Goal: Task Accomplishment & Management: Manage account settings

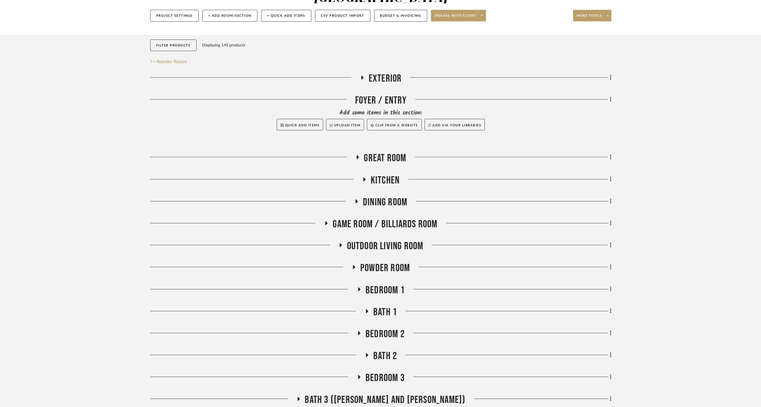
click at [387, 218] on span "Game Room / Billiards Room" at bounding box center [385, 224] width 105 height 12
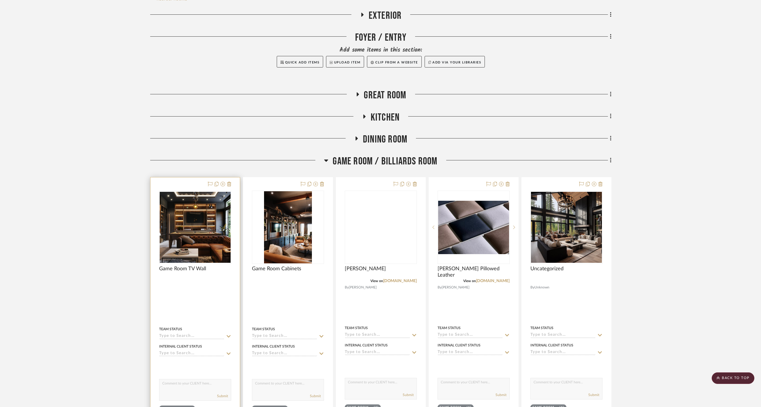
scroll to position [142, 0]
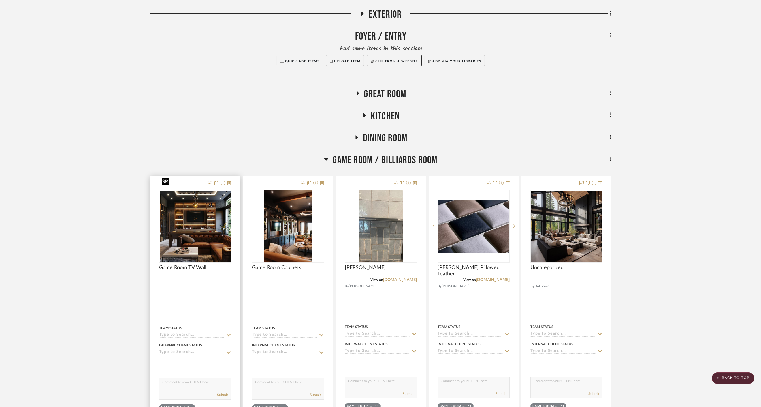
click at [164, 211] on img "0" at bounding box center [195, 225] width 71 height 71
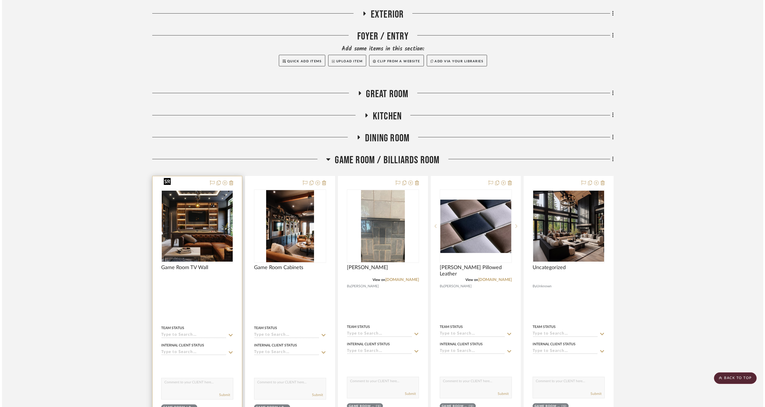
scroll to position [0, 0]
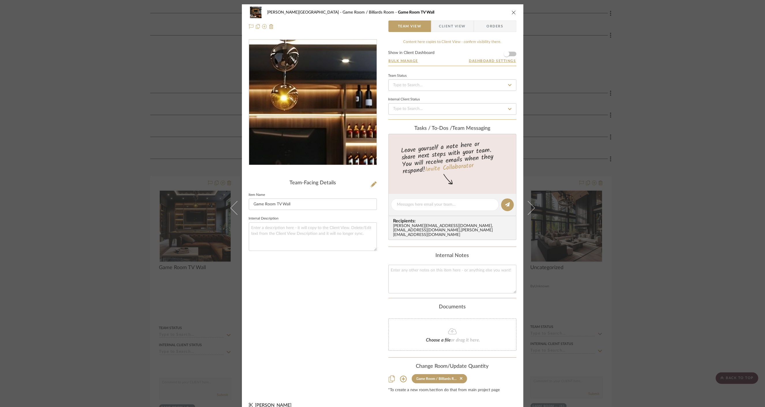
click at [321, 68] on img "0" at bounding box center [312, 102] width 125 height 125
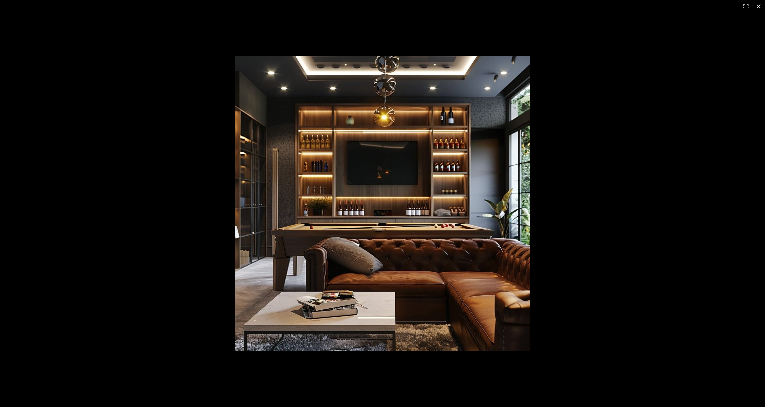
click at [660, 162] on div at bounding box center [531, 213] width 592 height 315
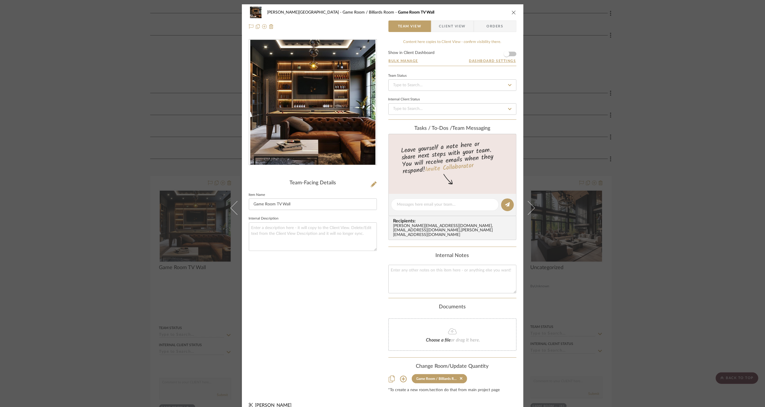
click at [665, 146] on div "[PERSON_NAME] Circle C Ranch Game Room / Billiards Room Game Room TV Wall Team …" at bounding box center [382, 203] width 765 height 407
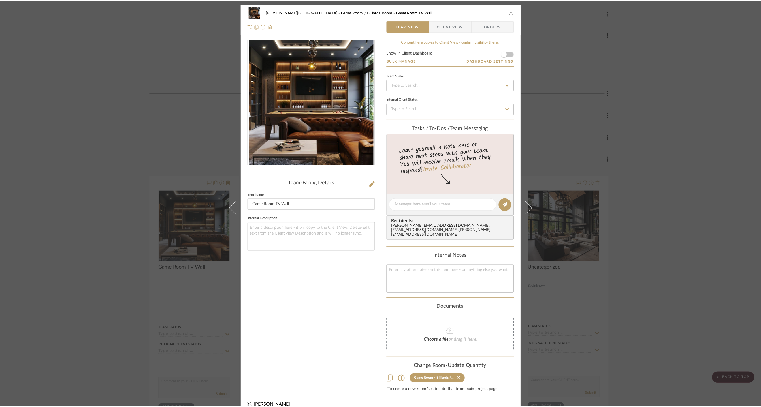
scroll to position [142, 0]
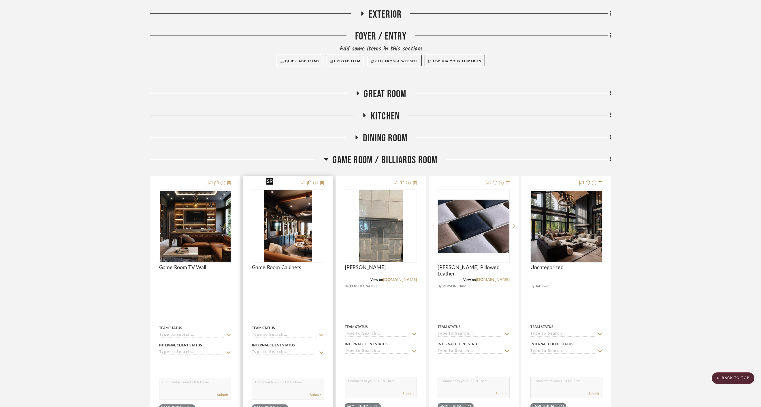
click at [291, 218] on img "0" at bounding box center [288, 226] width 48 height 72
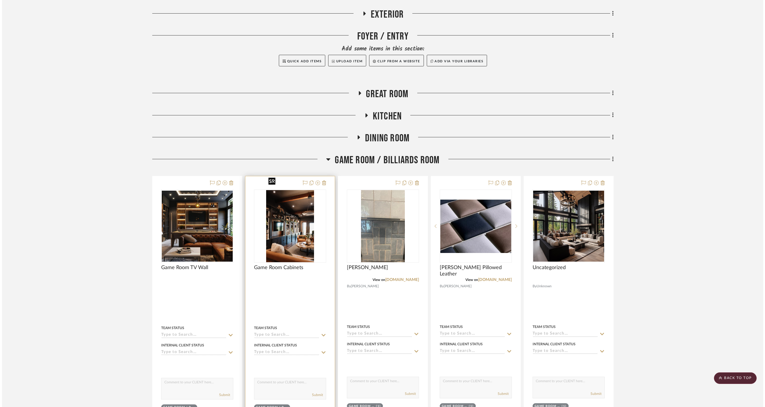
scroll to position [0, 0]
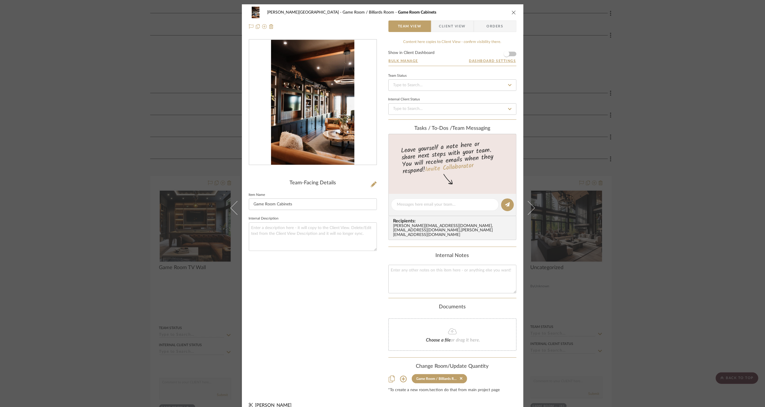
click at [328, 95] on img "0" at bounding box center [312, 102] width 83 height 125
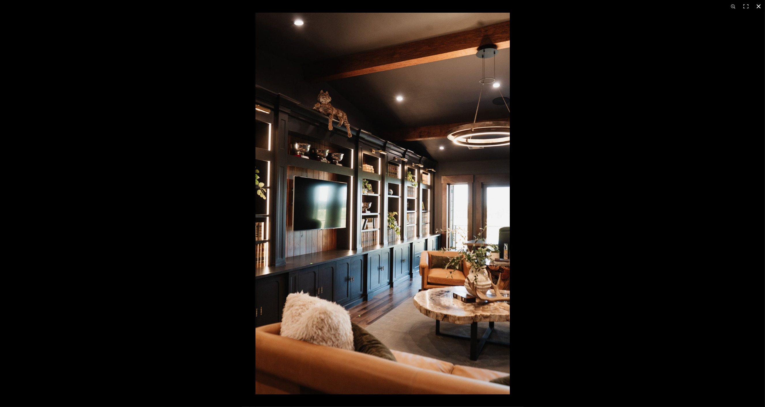
click at [721, 127] on div at bounding box center [637, 216] width 765 height 407
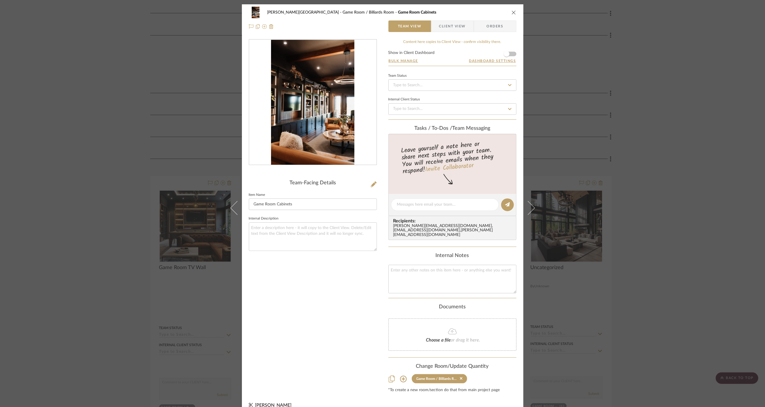
click at [690, 136] on div "[PERSON_NAME] Circle C Ranch Game Room / Billiards Room Game Room Cabinets Team…" at bounding box center [382, 203] width 765 height 407
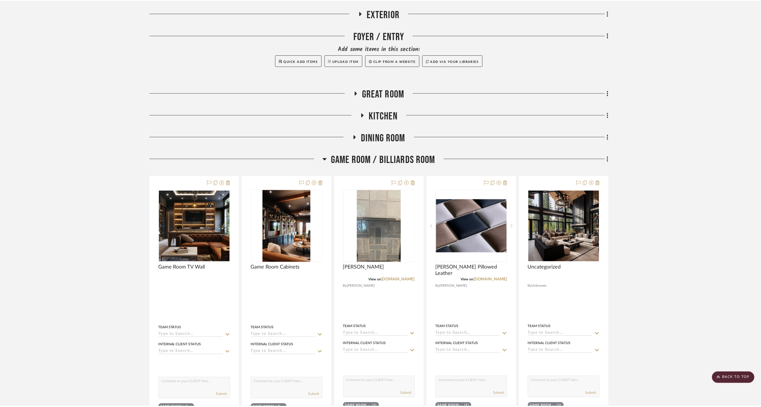
scroll to position [142, 0]
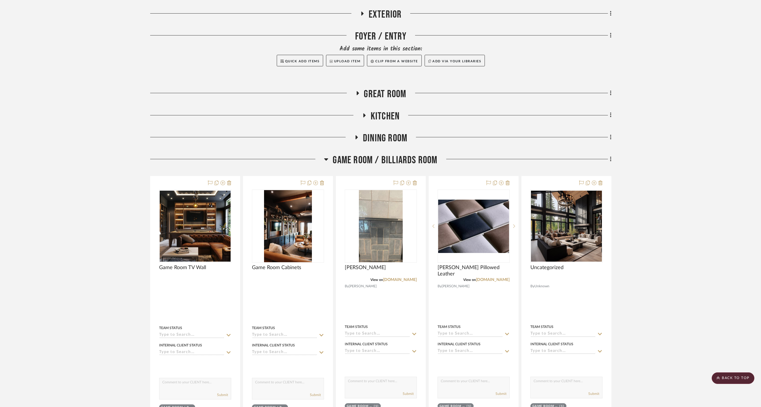
click at [740, 160] on project-details-page "SHOW ME Project: [PERSON_NAME] Circle C Ranch Project Settings + Add Room/Secti…" at bounding box center [380, 310] width 761 height 820
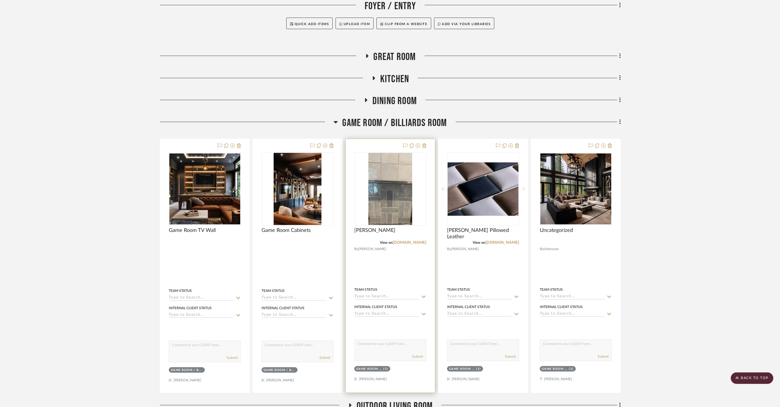
scroll to position [174, 0]
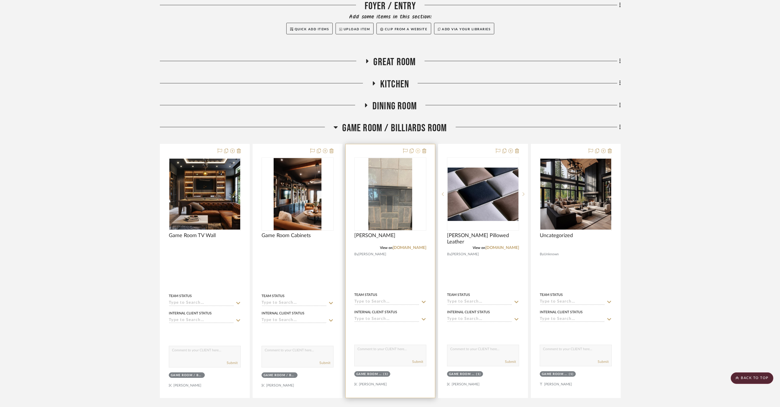
click at [419, 148] on icon at bounding box center [418, 150] width 5 height 5
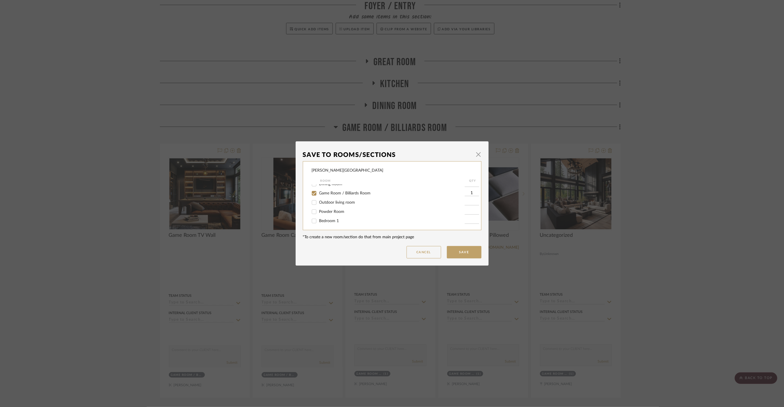
scroll to position [32, 0]
click at [312, 204] on input "Game Room / Billiards Room" at bounding box center [314, 202] width 9 height 9
checkbox input "false"
click at [312, 220] on input "Bath 1" at bounding box center [314, 218] width 9 height 9
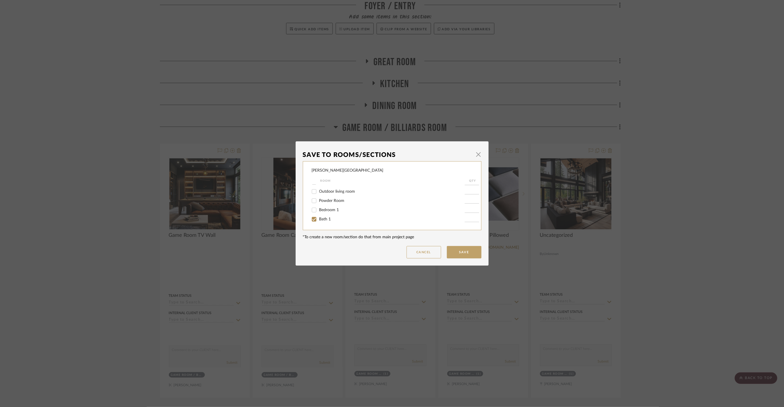
checkbox input "true"
type input "1"
click at [464, 250] on button "Save" at bounding box center [464, 252] width 35 height 12
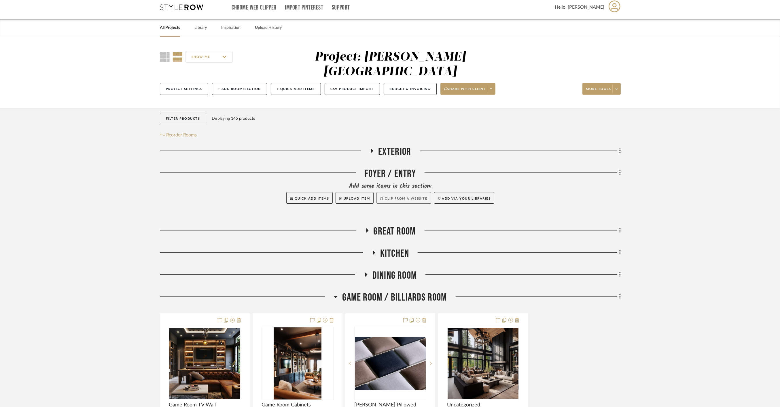
scroll to position [0, 0]
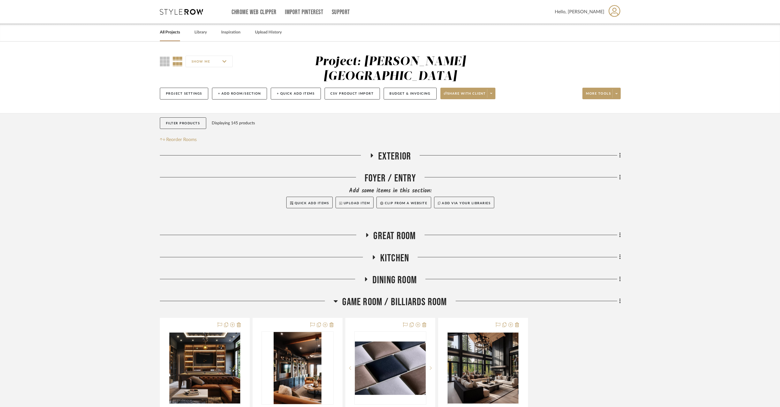
click at [373, 296] on span "Game Room / Billiards Room" at bounding box center [394, 302] width 105 height 12
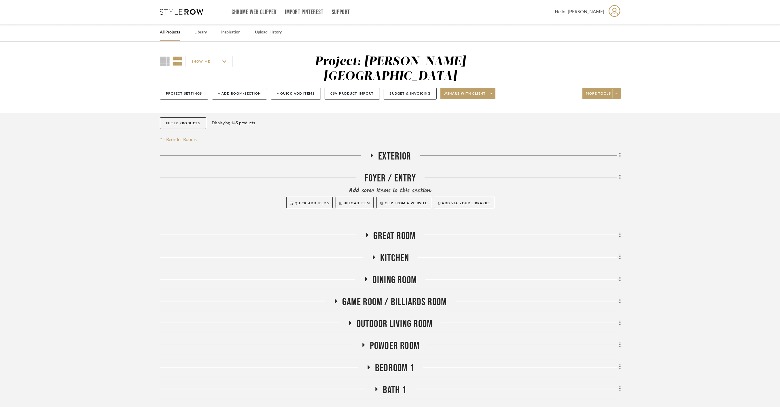
click at [167, 34] on link "All Projects" at bounding box center [170, 33] width 20 height 8
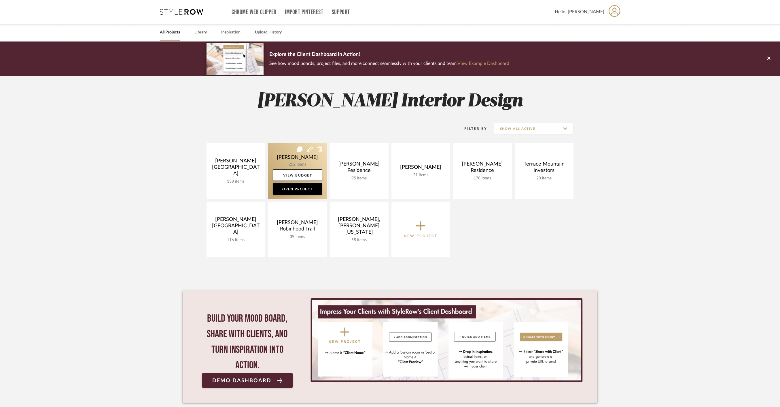
click at [279, 155] on link at bounding box center [297, 171] width 59 height 56
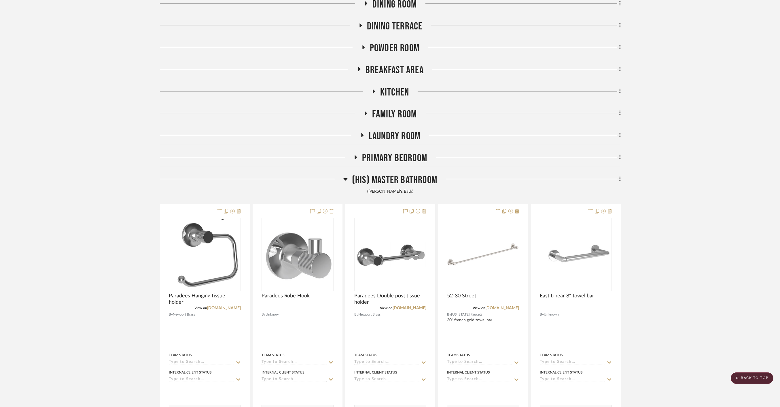
scroll to position [256, 0]
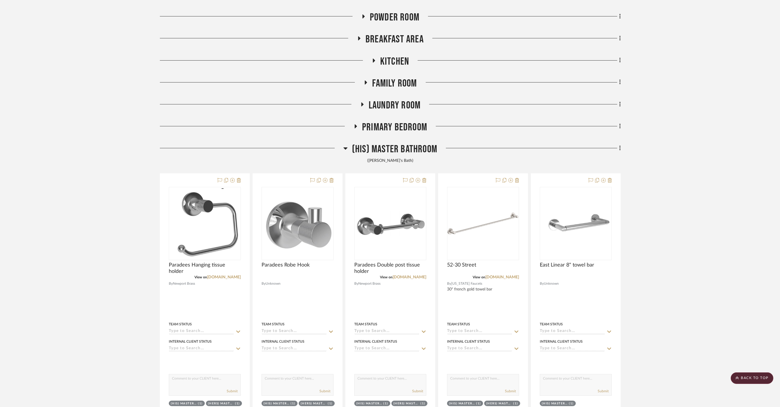
click at [387, 149] on span "(His) Master Bathroom" at bounding box center [394, 149] width 85 height 12
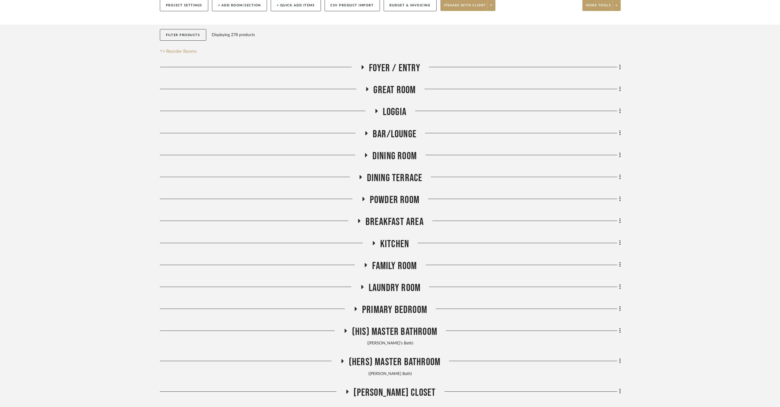
scroll to position [10, 0]
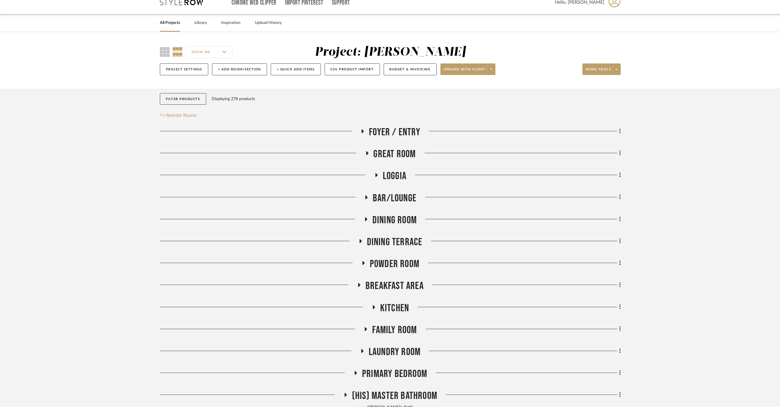
click at [174, 21] on link "All Projects" at bounding box center [170, 23] width 20 height 8
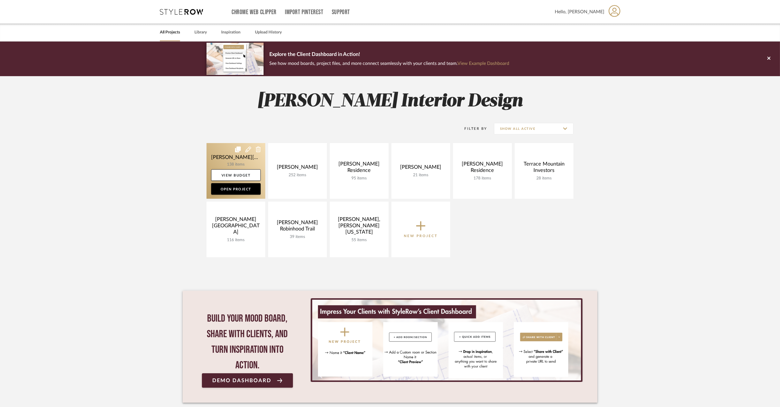
click at [220, 158] on link at bounding box center [236, 171] width 59 height 56
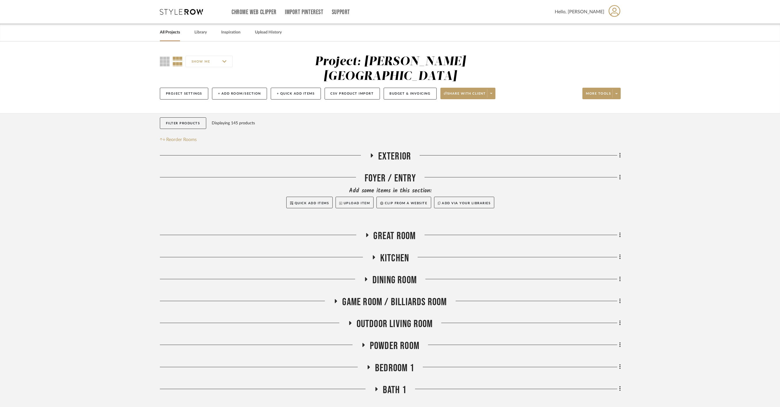
click at [710, 186] on project-details-page "SHOW ME Project: [PERSON_NAME] Circle C Ranch Project Settings + Add Room/Secti…" at bounding box center [390, 321] width 780 height 559
click at [168, 33] on link "All Projects" at bounding box center [170, 33] width 20 height 8
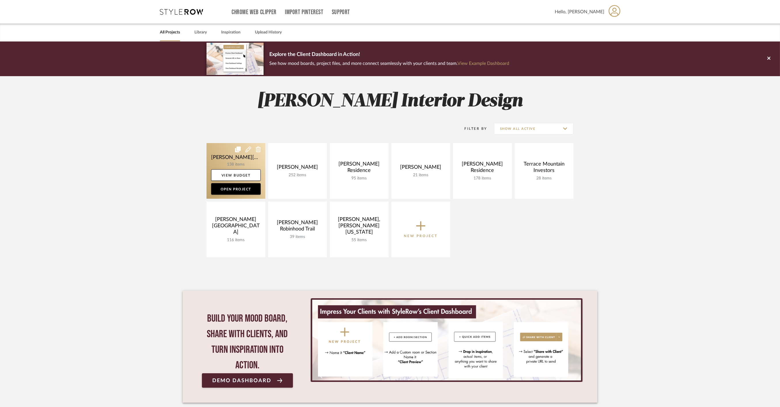
click at [222, 152] on link at bounding box center [236, 171] width 59 height 56
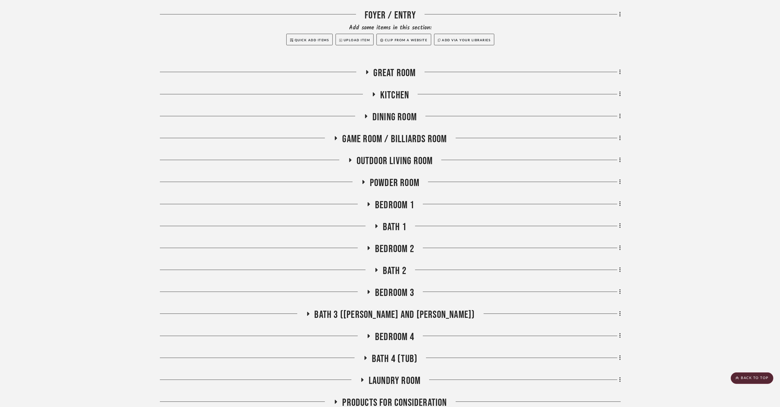
scroll to position [206, 0]
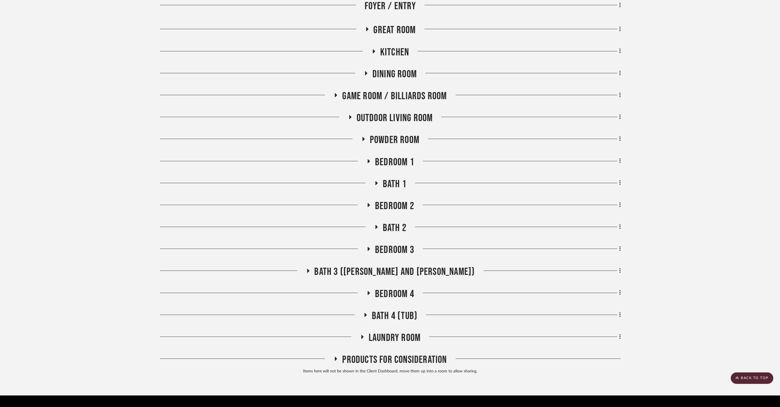
click at [402, 265] on span "Bath 3 ([PERSON_NAME] and [PERSON_NAME])" at bounding box center [395, 271] width 161 height 12
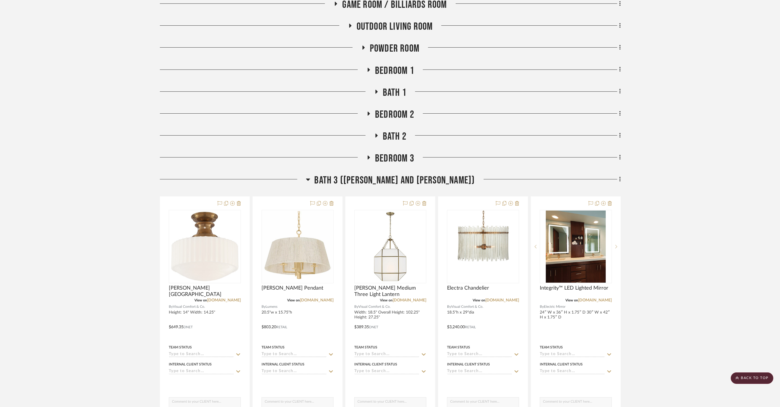
scroll to position [302, 0]
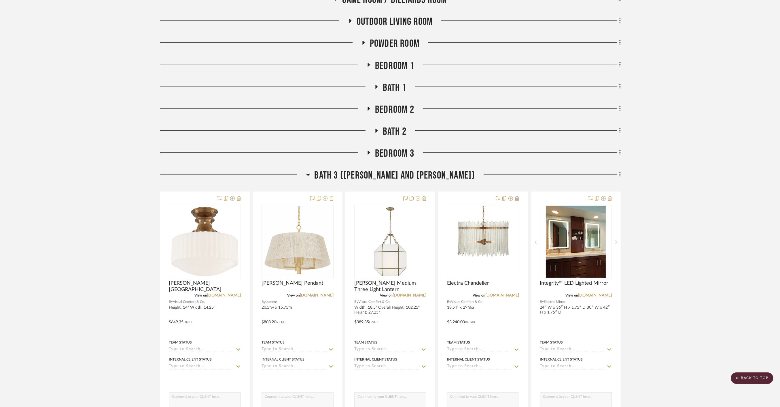
click at [388, 169] on span "Bath 3 ([PERSON_NAME] and [PERSON_NAME])" at bounding box center [395, 175] width 161 height 12
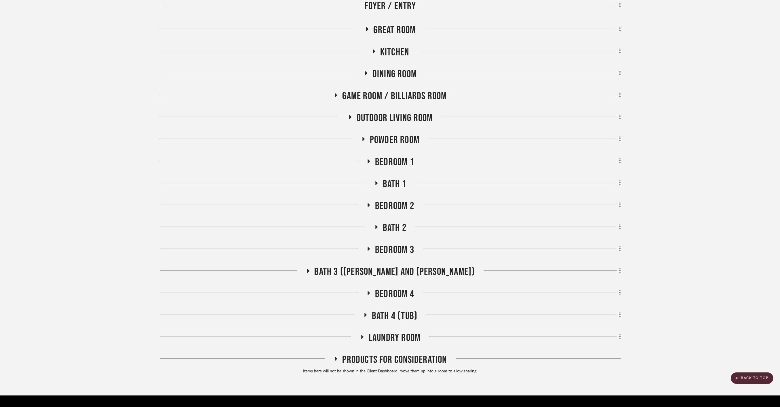
click at [397, 200] on span "Bedroom 2" at bounding box center [394, 206] width 39 height 12
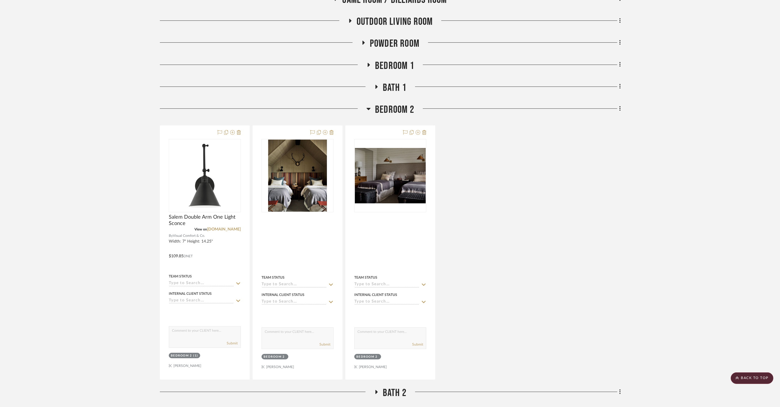
click at [401, 103] on span "Bedroom 2" at bounding box center [394, 109] width 39 height 12
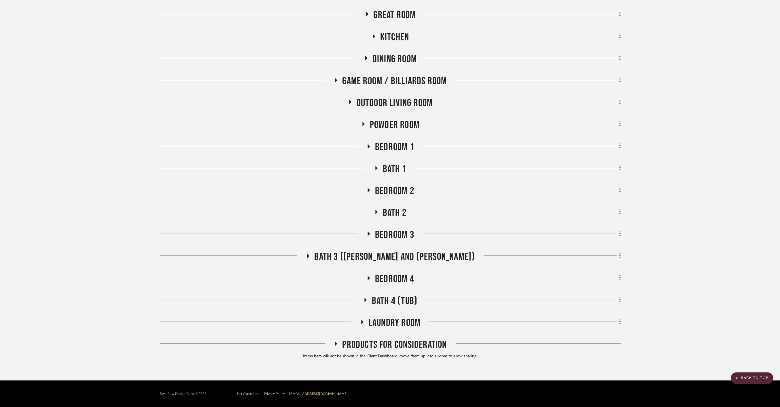
scroll to position [206, 0]
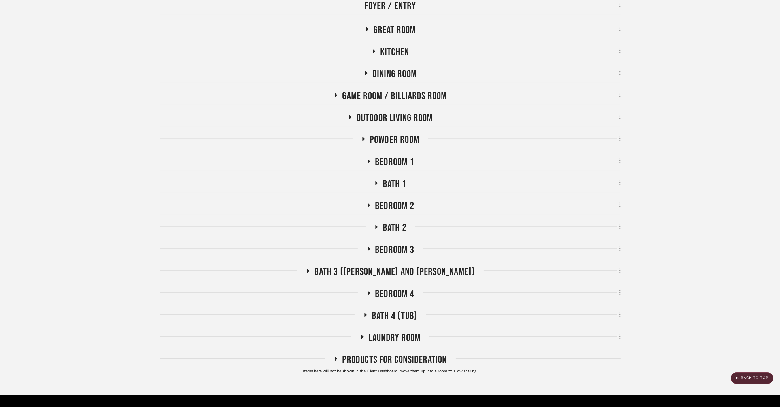
click at [393, 244] on span "Bedroom 3" at bounding box center [394, 250] width 39 height 12
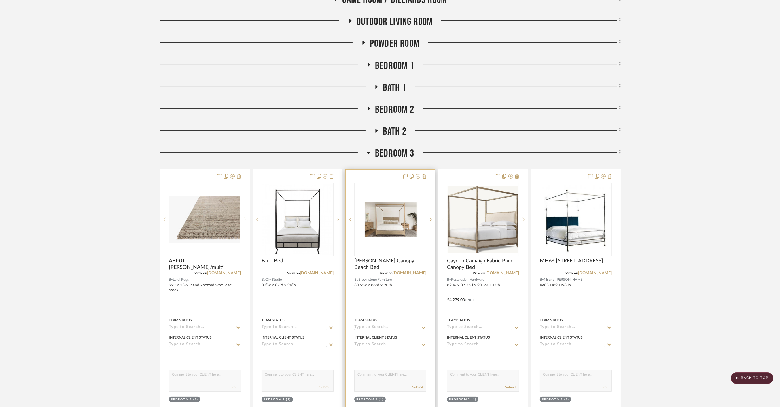
scroll to position [430, 0]
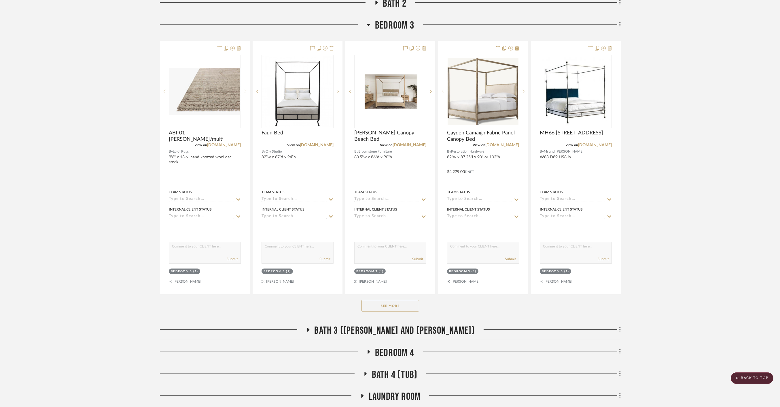
click at [384, 300] on button "See More" at bounding box center [391, 306] width 58 height 12
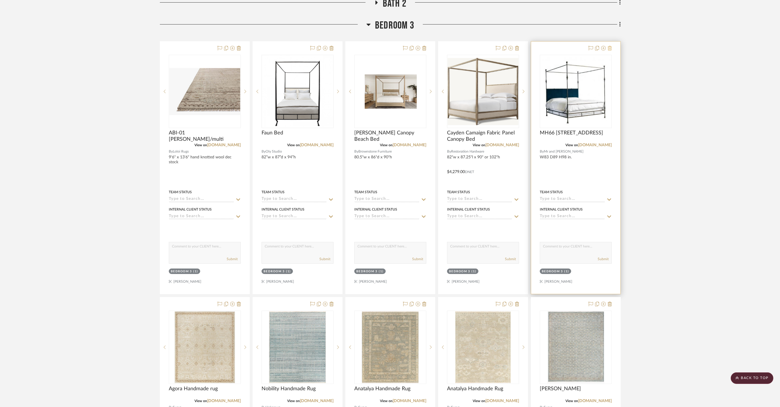
click at [611, 46] on icon at bounding box center [610, 48] width 4 height 5
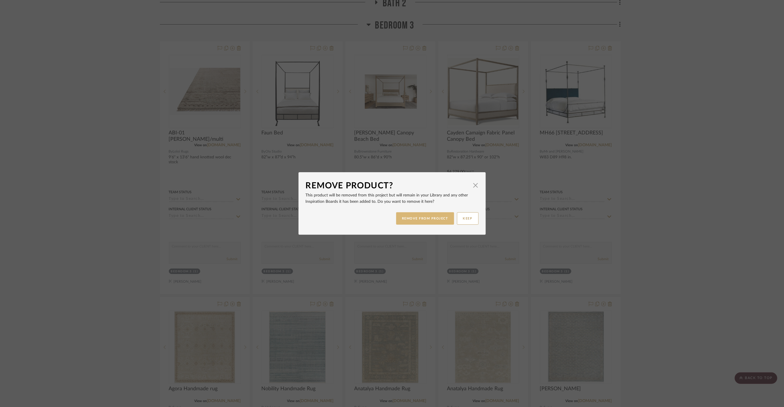
click at [423, 218] on button "REMOVE FROM PROJECT" at bounding box center [425, 218] width 58 height 12
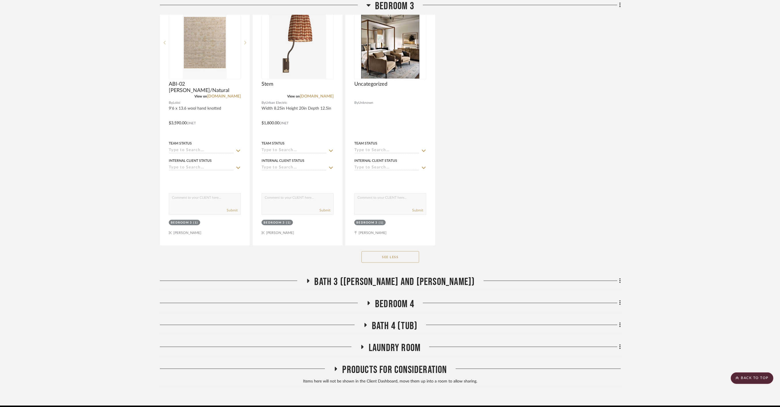
scroll to position [1254, 0]
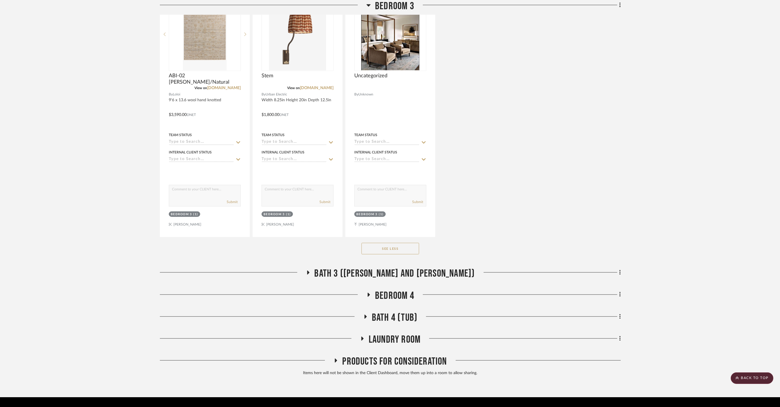
click at [400, 289] on span "Bedroom 4" at bounding box center [394, 295] width 39 height 12
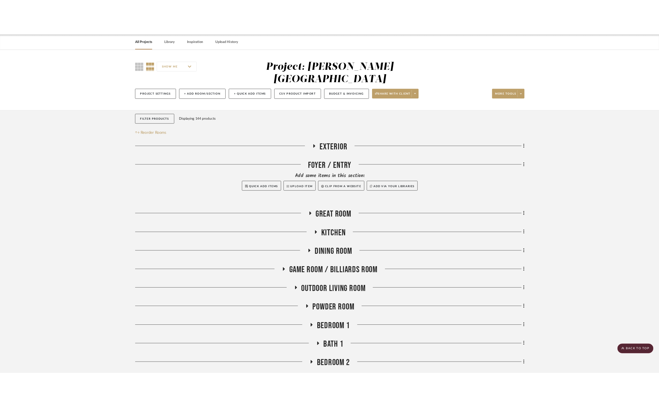
scroll to position [0, 0]
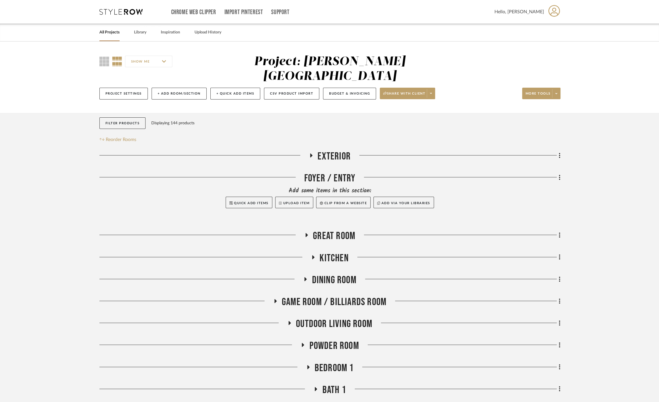
click at [106, 32] on link "All Projects" at bounding box center [109, 33] width 20 height 8
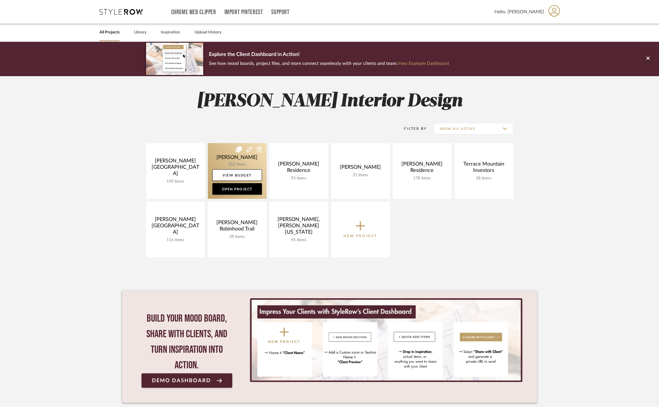
click at [222, 159] on link at bounding box center [237, 171] width 59 height 56
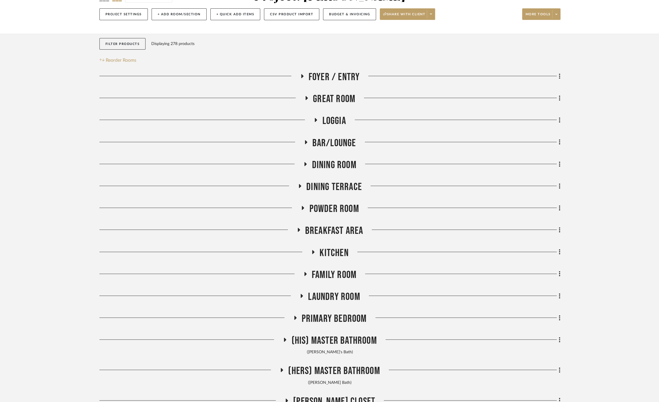
scroll to position [160, 0]
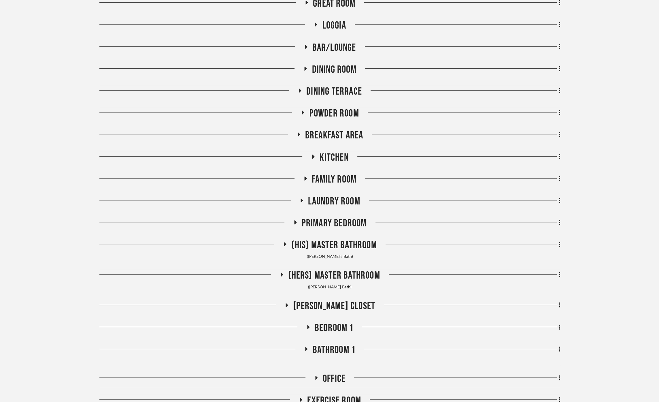
click at [331, 218] on span "Primary Bedroom" at bounding box center [334, 223] width 65 height 12
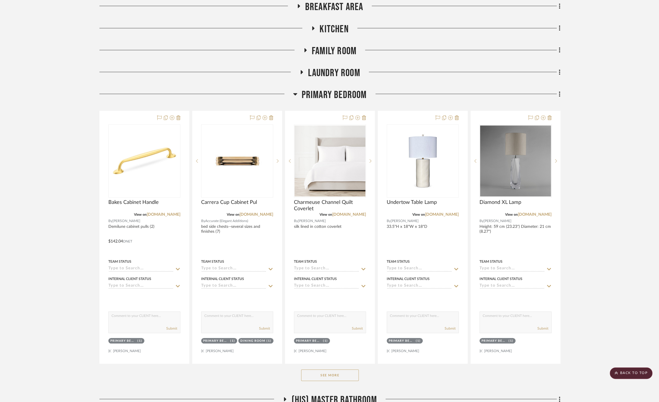
scroll to position [352, 0]
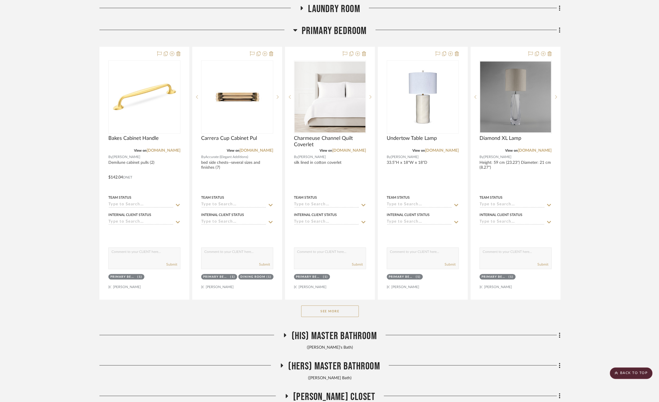
click at [330, 312] on button "See More" at bounding box center [330, 311] width 58 height 12
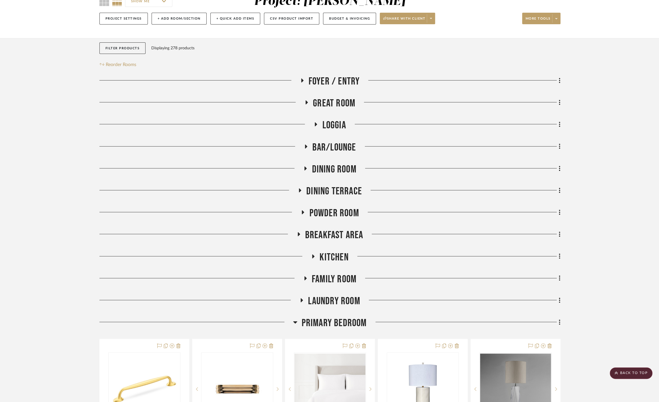
scroll to position [0, 0]
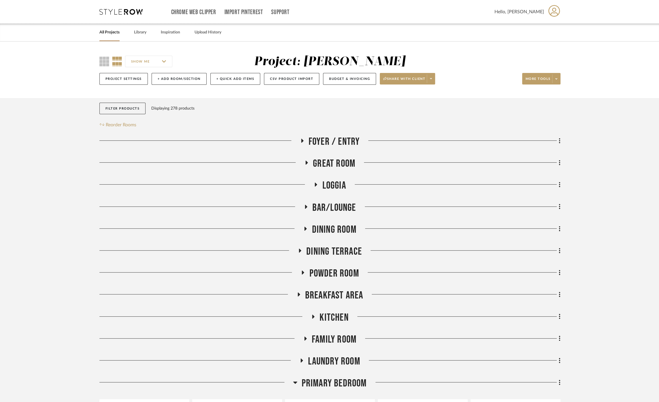
click at [110, 33] on link "All Projects" at bounding box center [109, 33] width 20 height 8
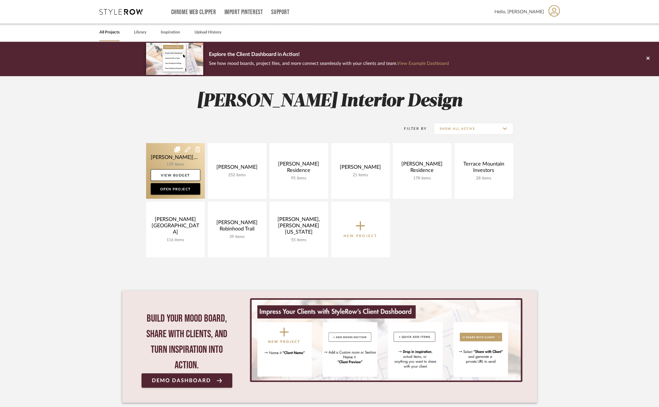
click at [156, 160] on link at bounding box center [175, 171] width 59 height 56
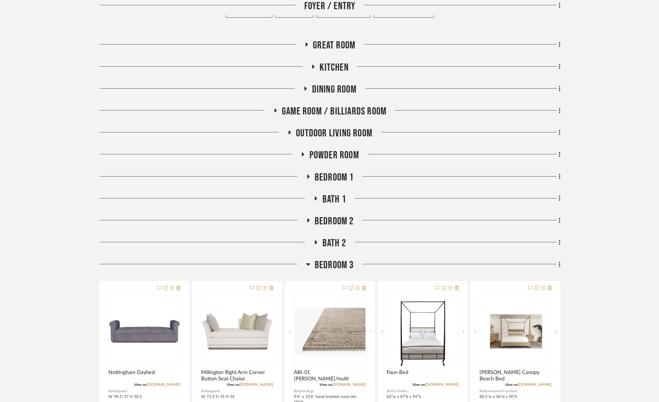
scroll to position [192, 0]
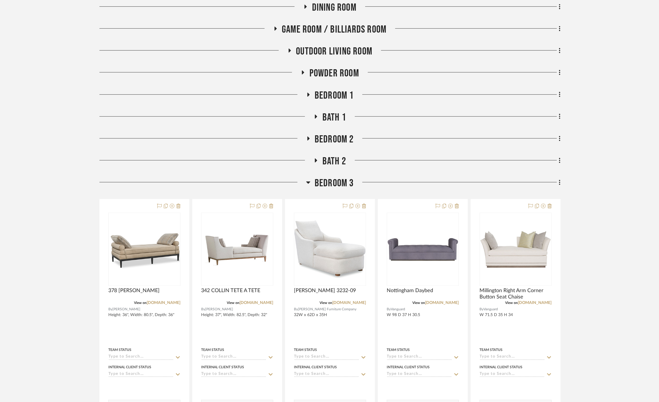
scroll to position [352, 0]
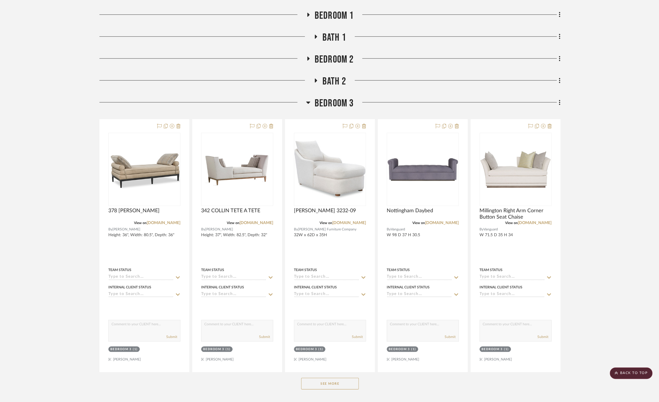
click at [335, 97] on span "Bedroom 3" at bounding box center [334, 103] width 39 height 12
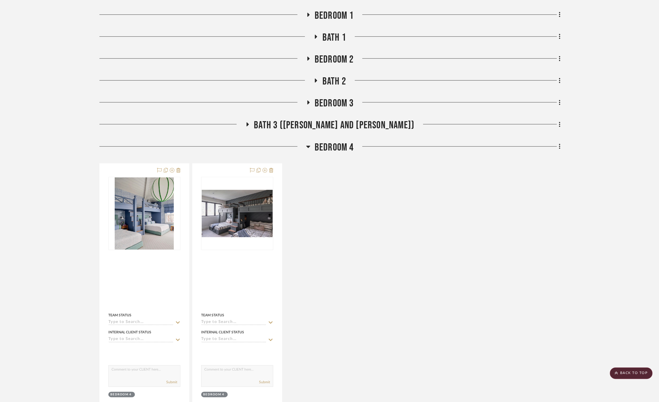
click at [337, 141] on span "Bedroom 4" at bounding box center [334, 147] width 39 height 12
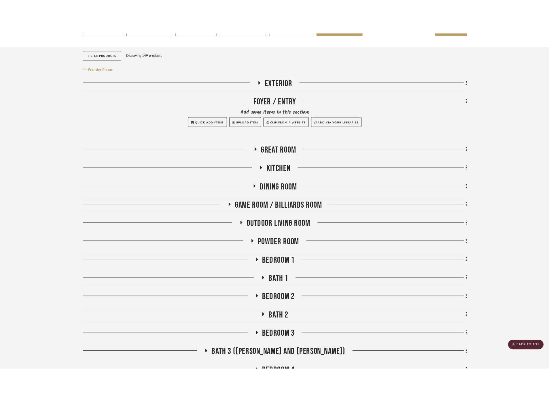
scroll to position [0, 0]
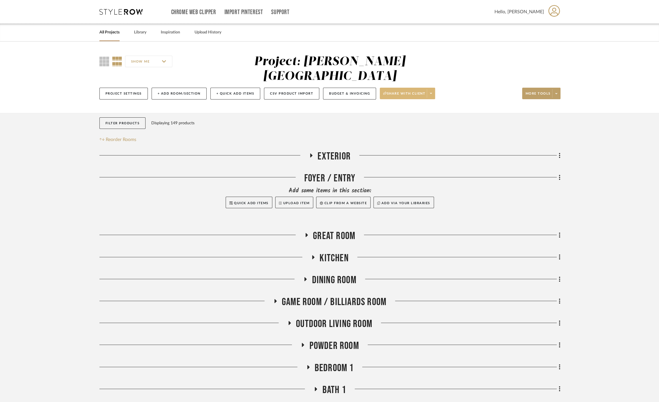
click at [431, 92] on icon at bounding box center [431, 93] width 2 height 3
click at [561, 77] on div at bounding box center [329, 201] width 659 height 402
click at [559, 89] on span at bounding box center [556, 93] width 8 height 9
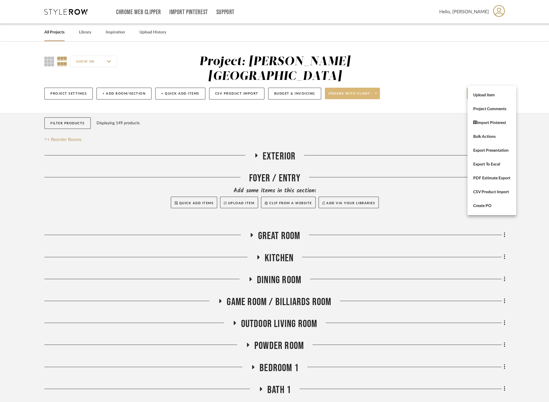
click at [431, 49] on div at bounding box center [274, 201] width 549 height 402
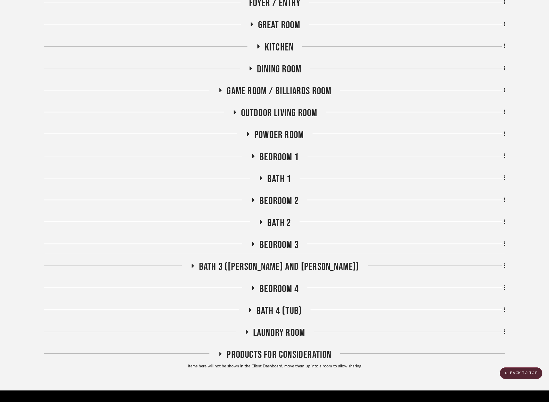
scroll to position [179, 0]
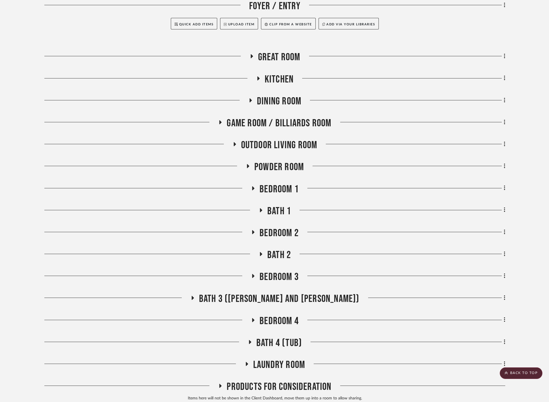
click at [268, 117] on span "Game Room / Billiards Room" at bounding box center [279, 123] width 105 height 12
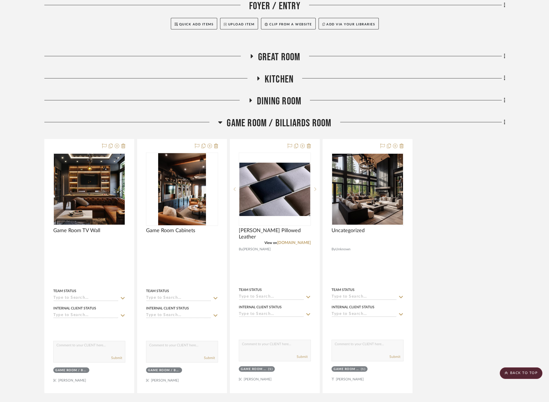
click at [276, 51] on span "Great Room" at bounding box center [279, 57] width 42 height 12
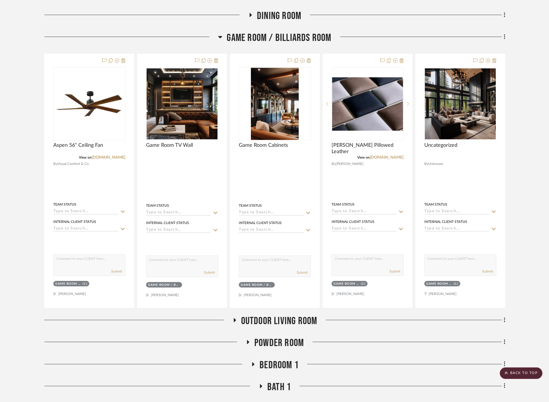
scroll to position [640, 0]
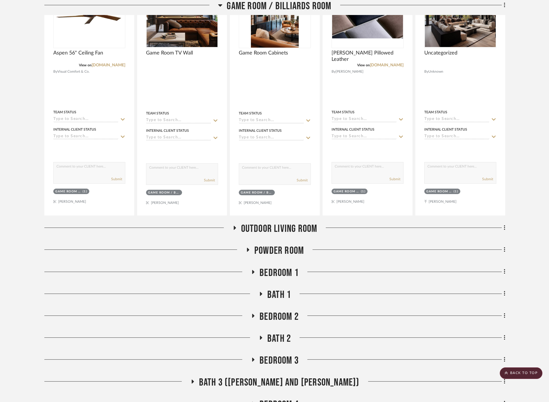
click at [302, 222] on span "Outdoor living room" at bounding box center [279, 228] width 76 height 12
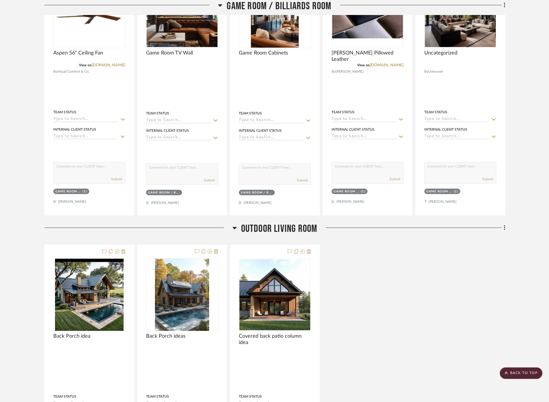
click at [301, 222] on span "Outdoor living room" at bounding box center [279, 228] width 76 height 12
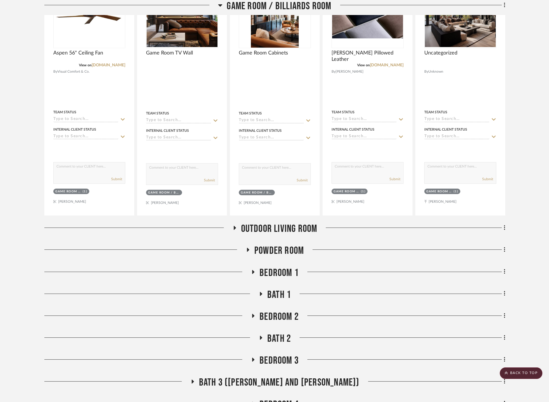
click at [287, 244] on span "Powder Room" at bounding box center [279, 250] width 50 height 12
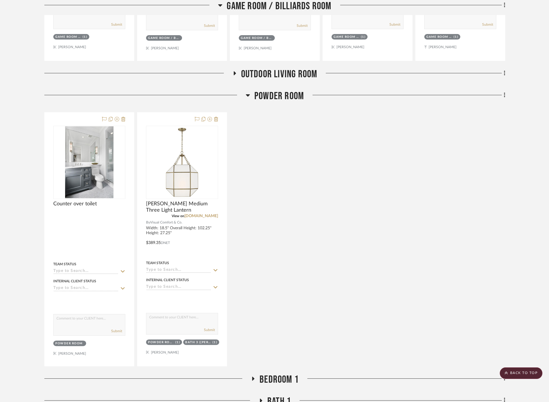
scroll to position [800, 0]
